Goal: Book appointment/travel/reservation

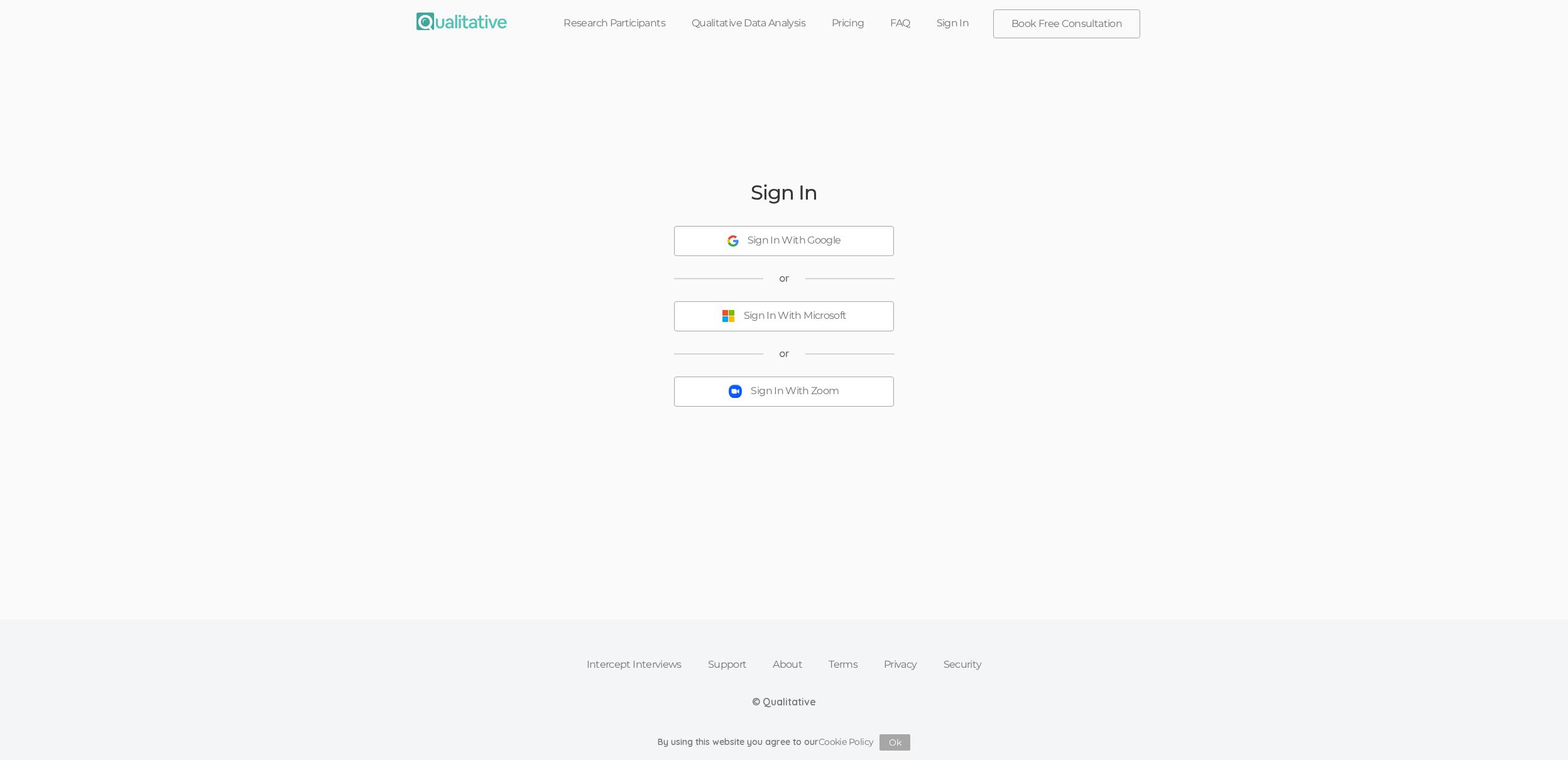
click at [463, 22] on img at bounding box center [461, 21] width 90 height 17
click at [606, 33] on link "Research Participants" at bounding box center [614, 23] width 128 height 27
click at [739, 33] on link "Qualitative Data Analysis" at bounding box center [748, 23] width 140 height 27
click at [844, 25] on link "Pricing" at bounding box center [848, 23] width 59 height 27
click at [907, 29] on link "FAQ" at bounding box center [899, 23] width 46 height 27
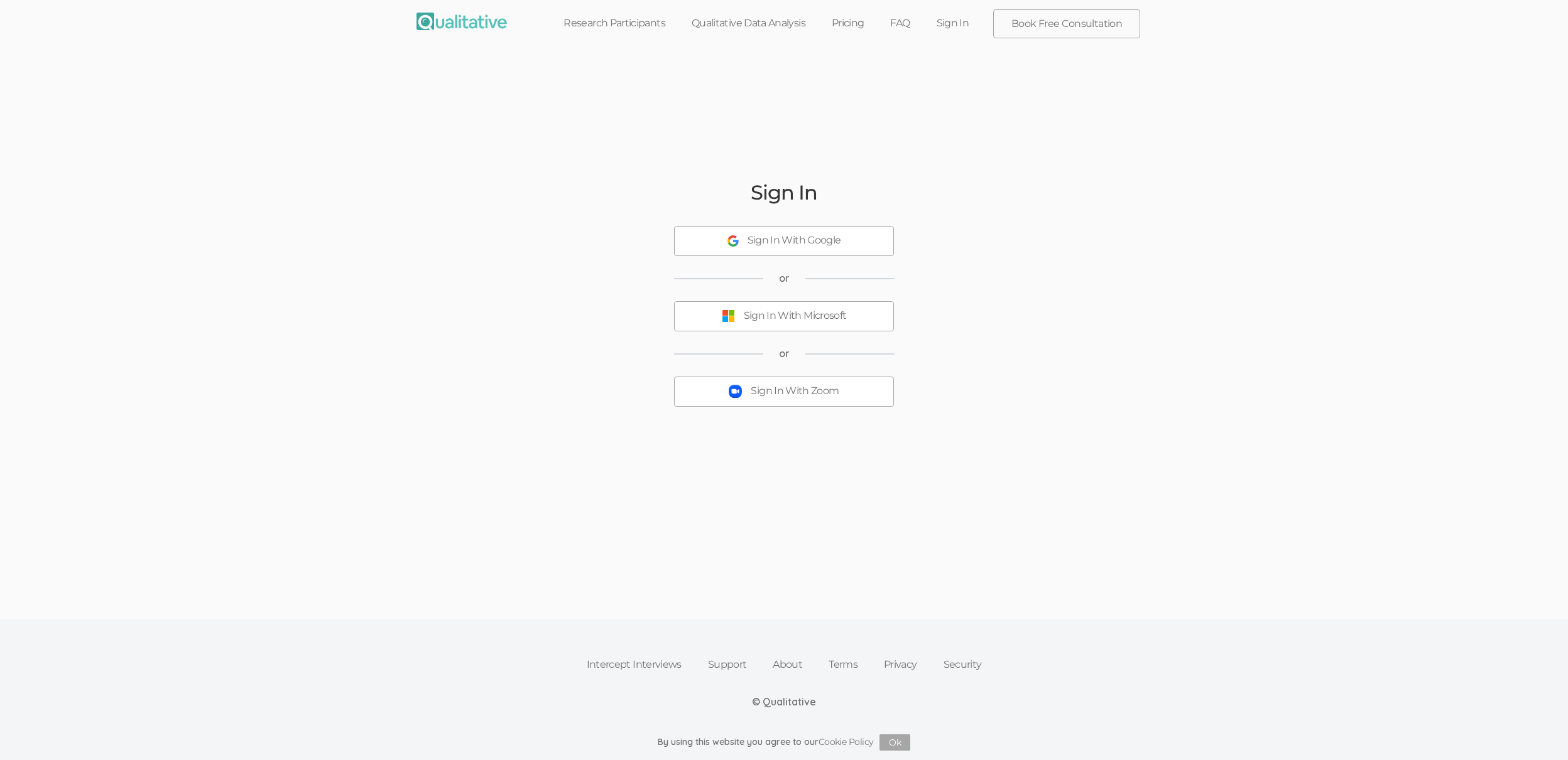
click at [971, 16] on link "Sign In" at bounding box center [953, 23] width 59 height 27
click at [1049, 22] on link "Book Free Consultation" at bounding box center [1066, 24] width 145 height 27
click at [643, 667] on link "Intercept Interviews" at bounding box center [634, 665] width 122 height 27
click at [698, 662] on link "Support" at bounding box center [727, 665] width 65 height 27
click at [712, 664] on link "Support" at bounding box center [727, 665] width 65 height 27
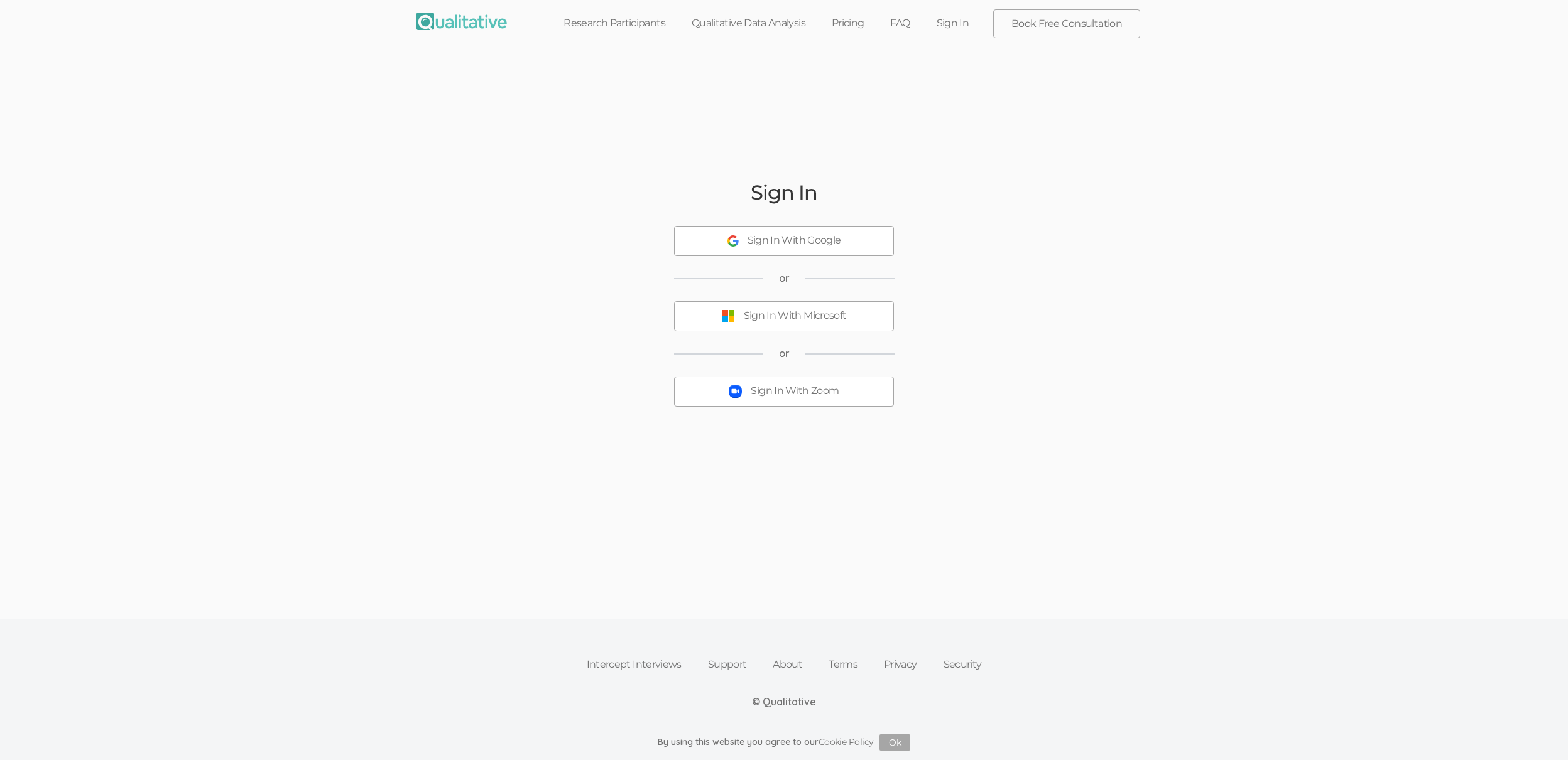
click at [791, 663] on link "About" at bounding box center [787, 665] width 56 height 27
click at [464, 30] on img at bounding box center [461, 21] width 90 height 17
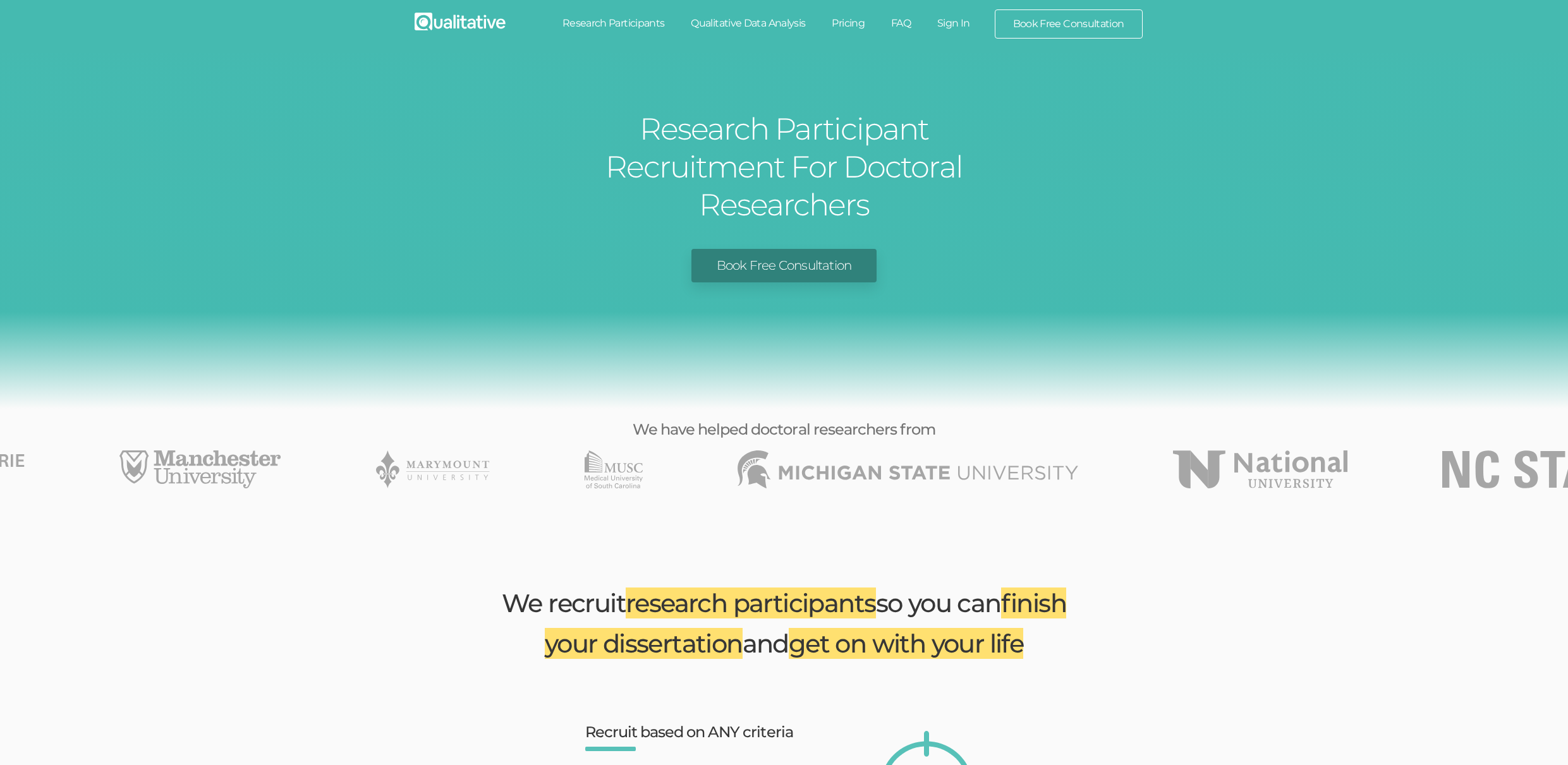
click at [825, 249] on link "Book Free Consultation" at bounding box center [784, 266] width 185 height 33
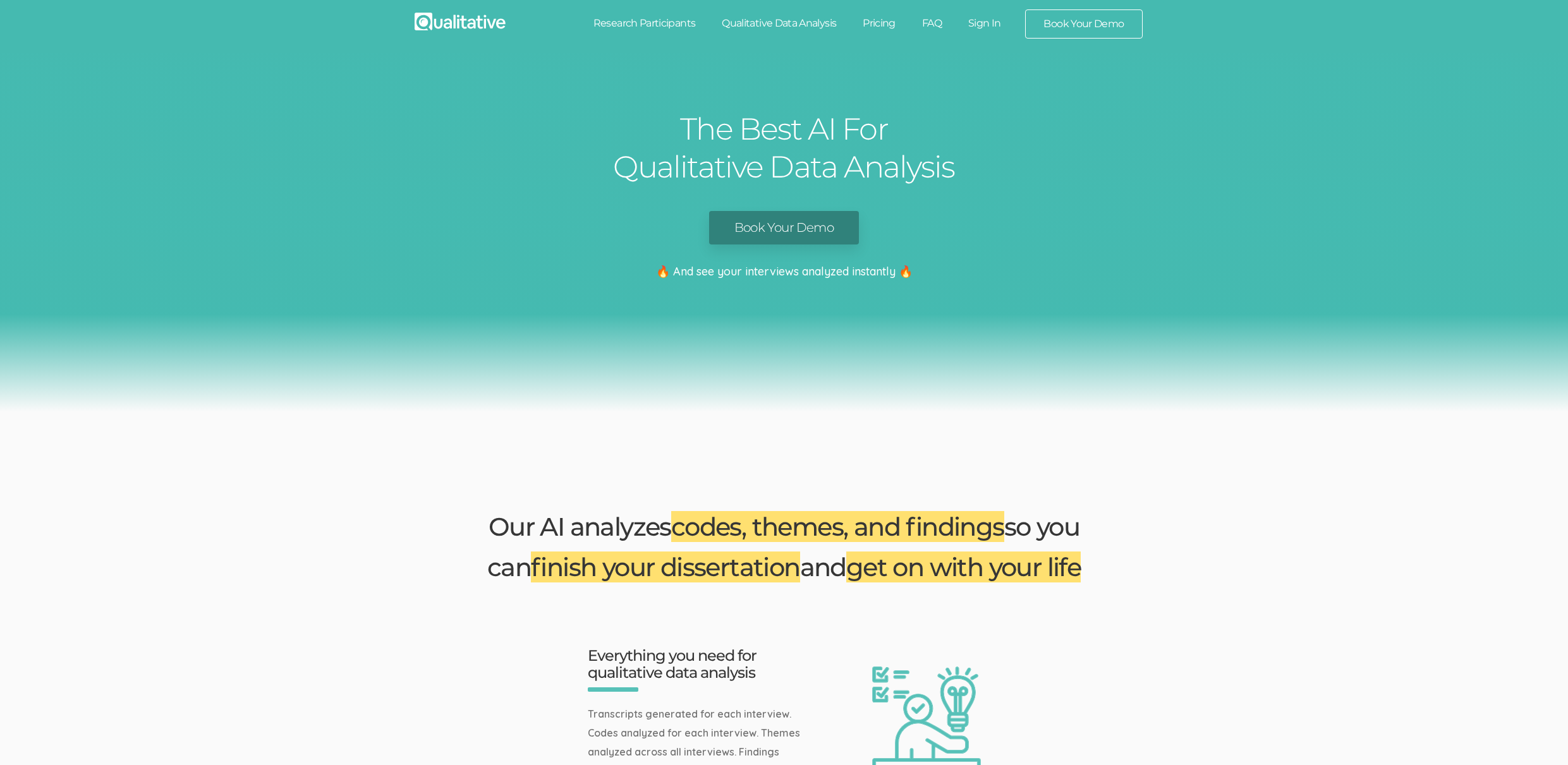
click at [759, 212] on link "Book Your Demo" at bounding box center [784, 228] width 150 height 33
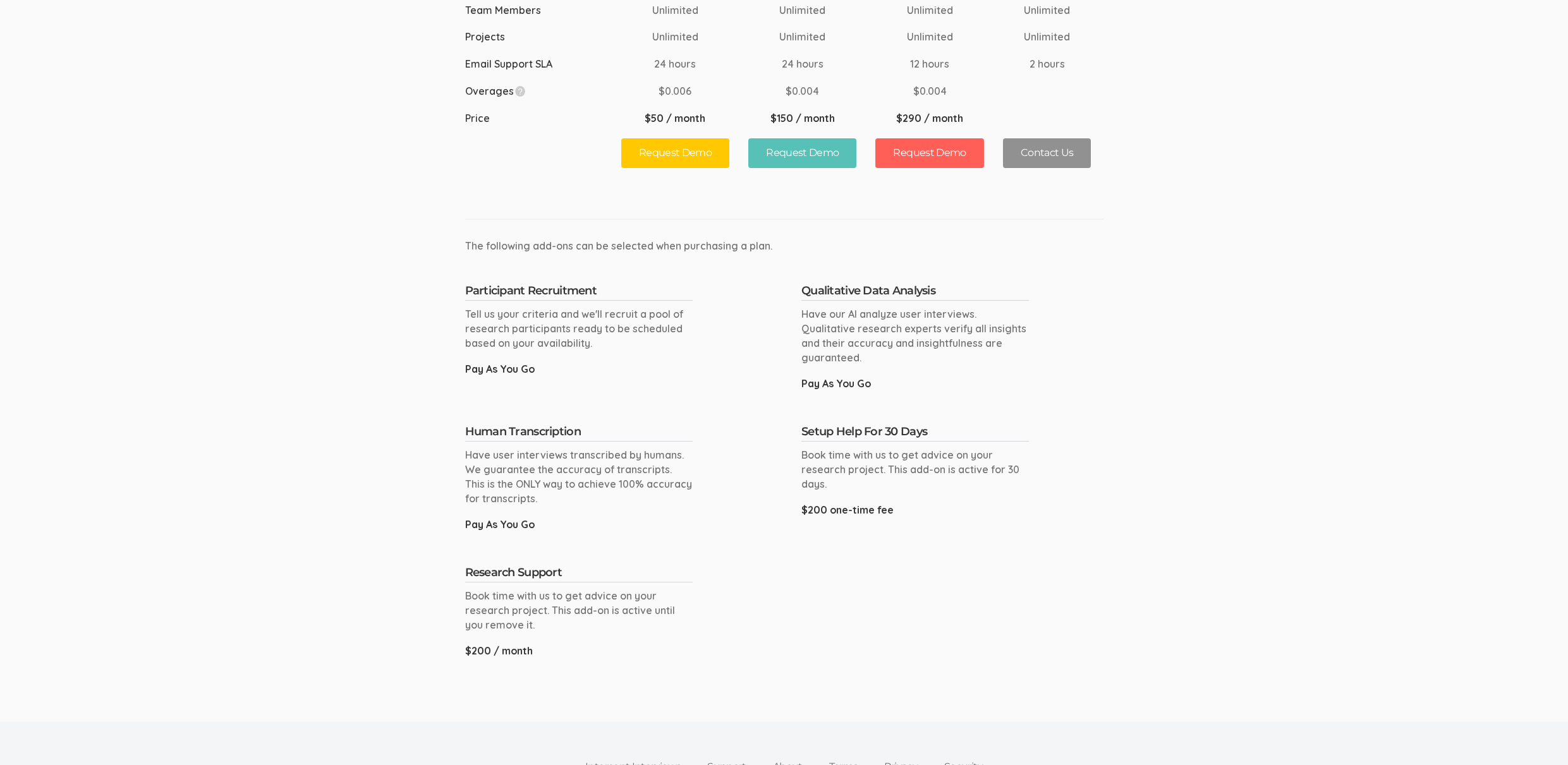
scroll to position [643, 0]
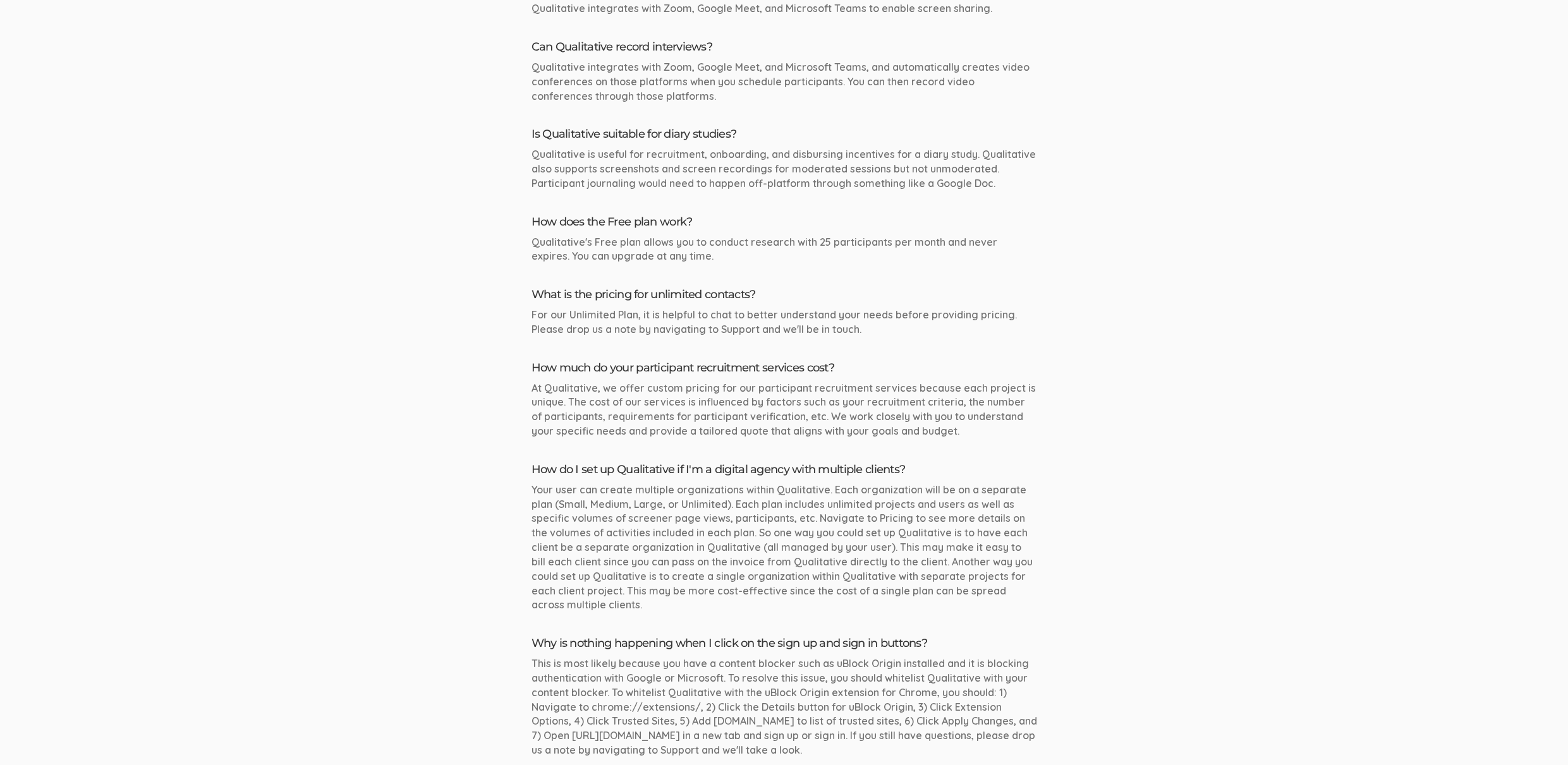
scroll to position [1624, 0]
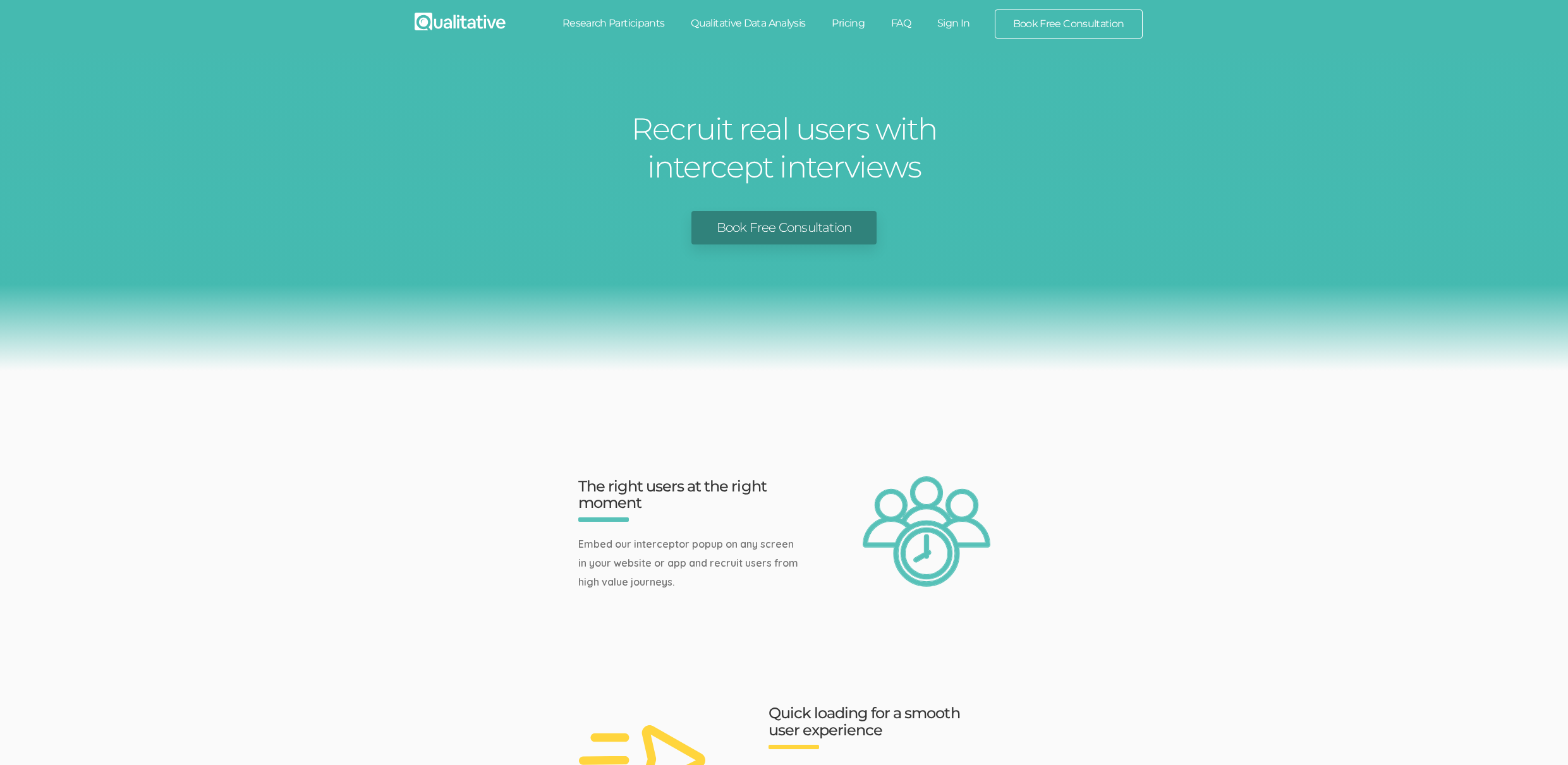
scroll to position [1999, 0]
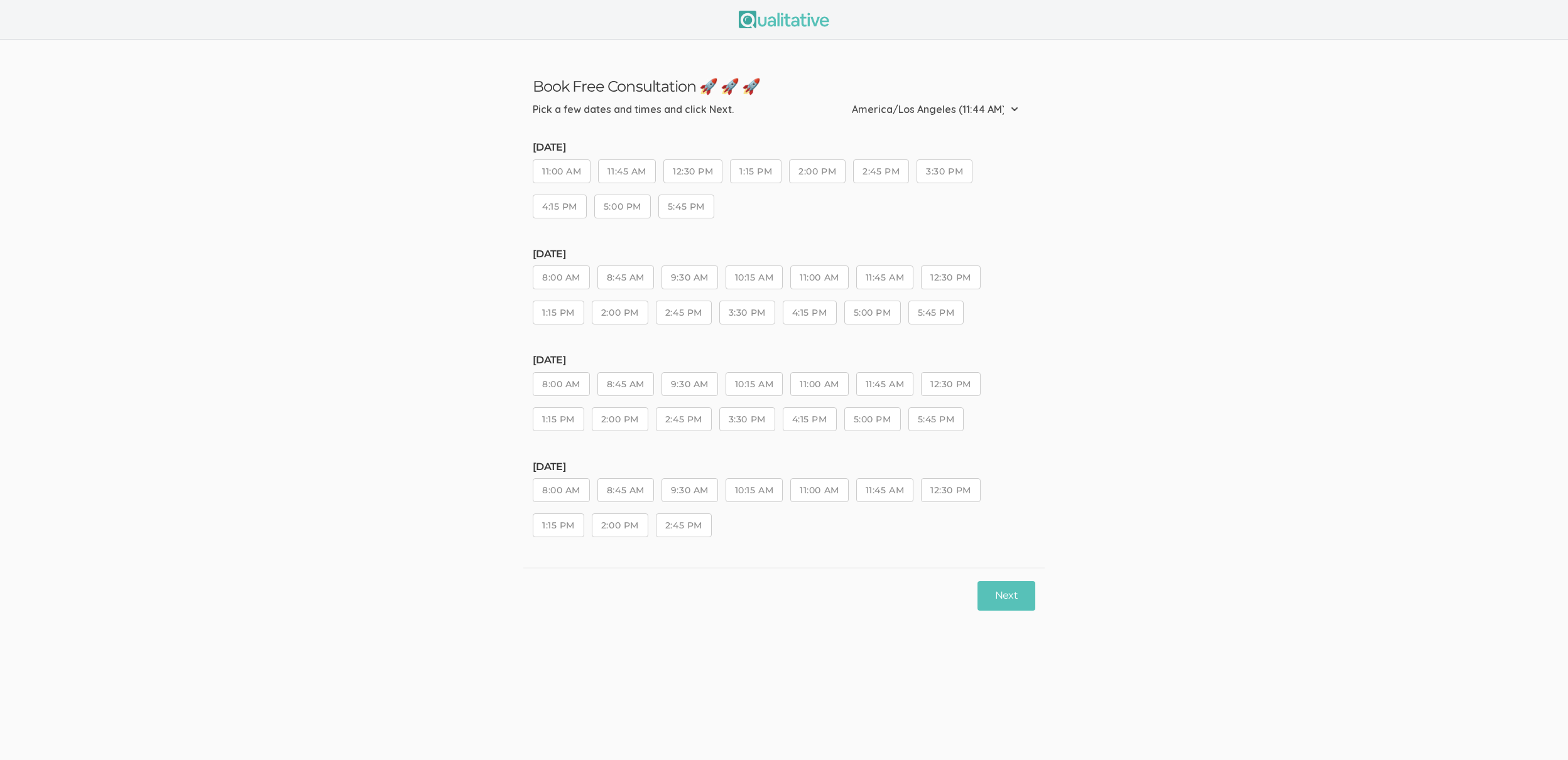
click at [676, 424] on button "2:45 PM" at bounding box center [683, 419] width 56 height 24
click at [798, 419] on button "4:15 PM" at bounding box center [810, 419] width 54 height 24
click at [1004, 610] on button "Next" at bounding box center [1007, 596] width 58 height 30
click at [778, 424] on div "[DATE] 8:00 AM 8:45 AM 9:30 AM 10:15 AM 11:00 AM 11:45 AM 12:30 PM 1:15 PM 2:00…" at bounding box center [784, 398] width 502 height 88
click at [803, 419] on button "4:15 PM" at bounding box center [810, 419] width 54 height 24
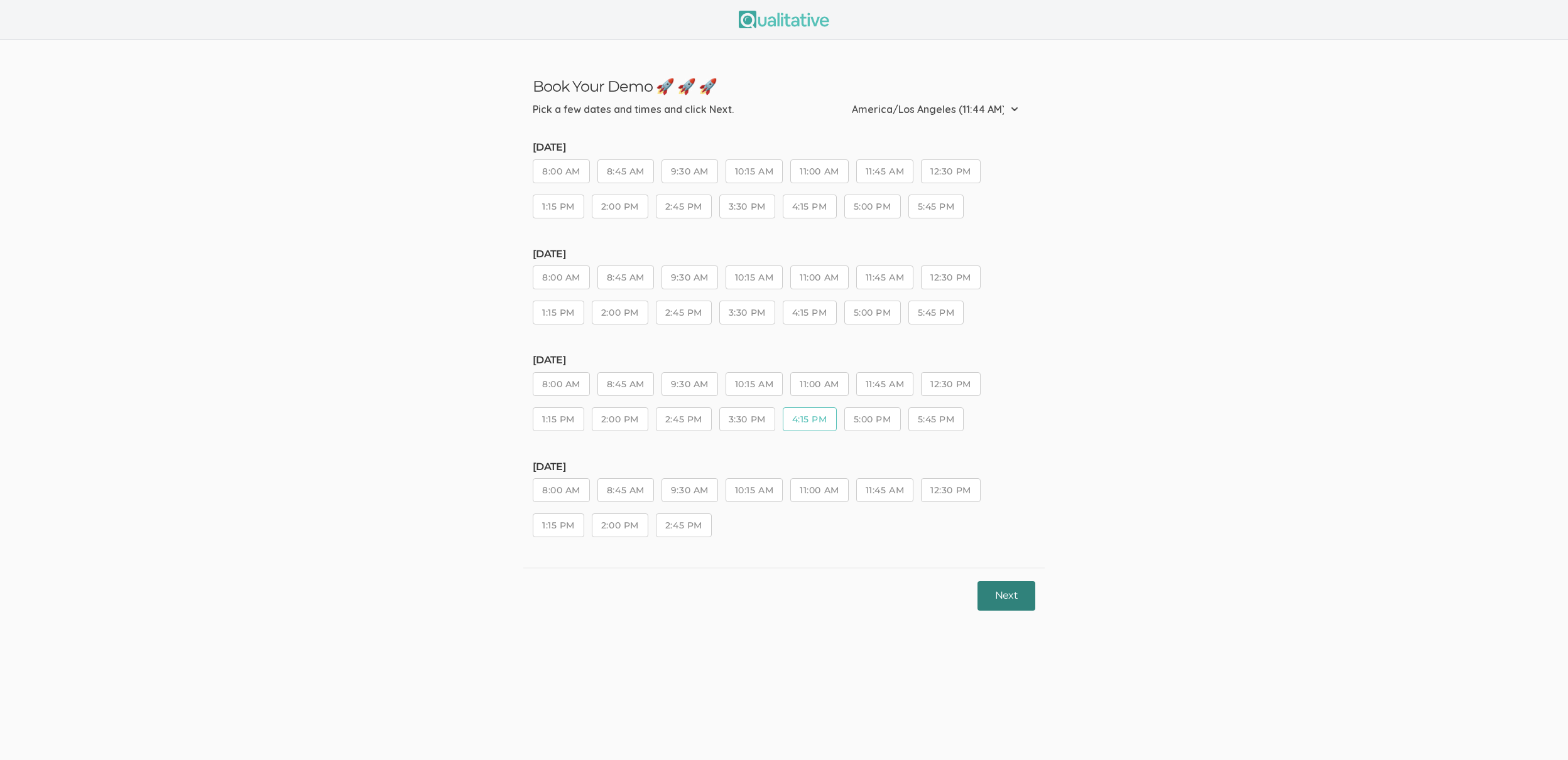
click at [1011, 594] on button "Next" at bounding box center [1007, 596] width 58 height 30
